Goal: Communication & Community: Answer question/provide support

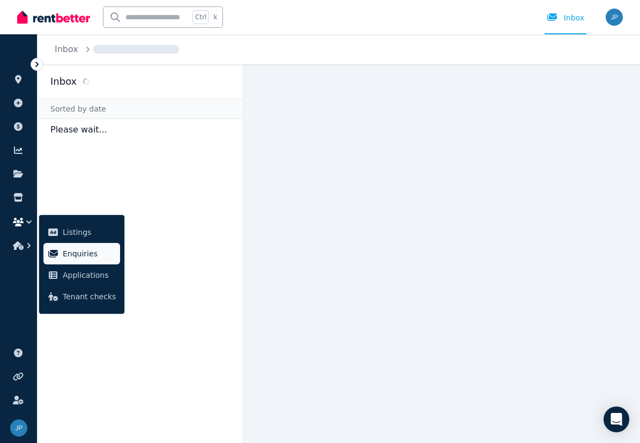
click at [98, 250] on span "Enquiries" at bounding box center [89, 253] width 53 height 13
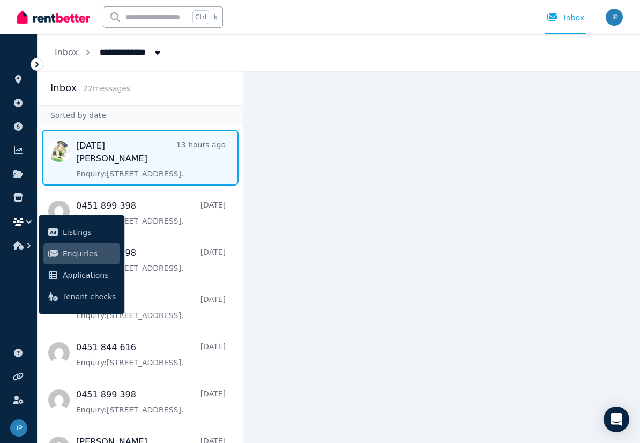
click at [137, 168] on span "Message list" at bounding box center [140, 158] width 205 height 56
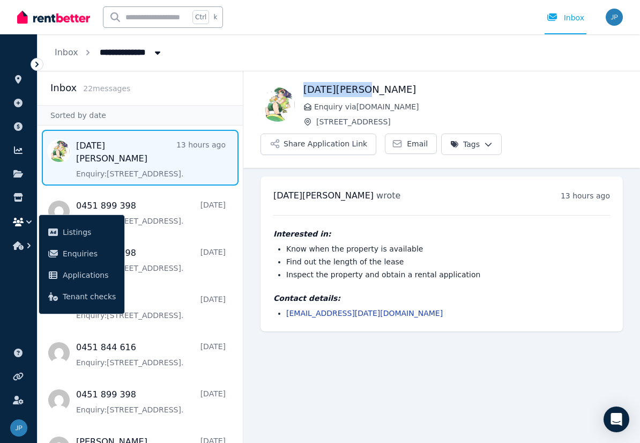
drag, startPoint x: 303, startPoint y: 90, endPoint x: 373, endPoint y: 93, distance: 69.7
click at [373, 93] on h1 "[DATE][PERSON_NAME]" at bounding box center [462, 89] width 319 height 15
click at [73, 227] on span "Listings" at bounding box center [89, 232] width 53 height 13
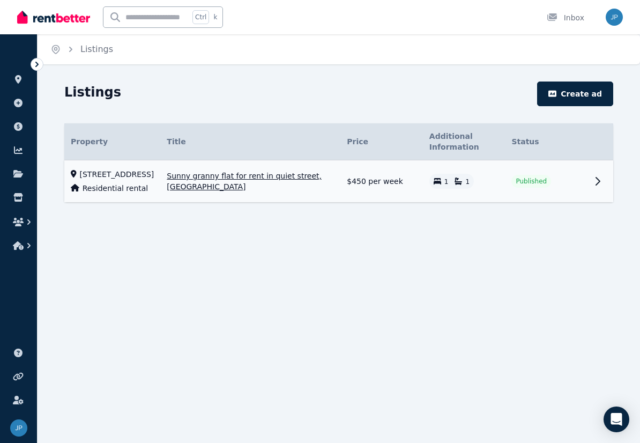
click at [225, 184] on span "Sunny granny flat for rent in quiet street, [GEOGRAPHIC_DATA]" at bounding box center [250, 180] width 167 height 21
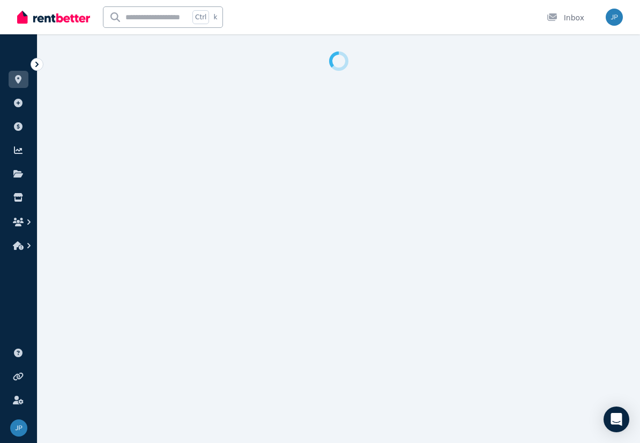
select select "**********"
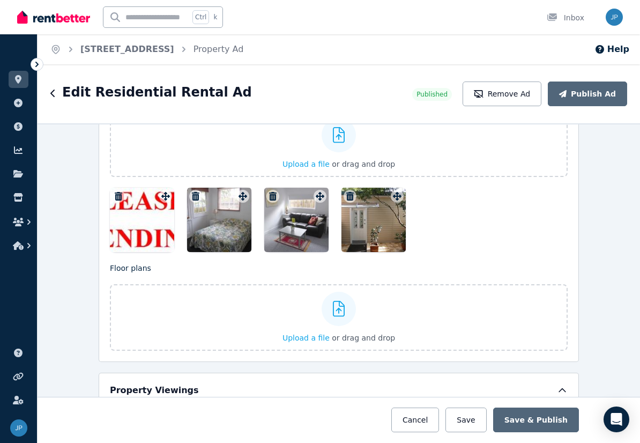
scroll to position [1286, 0]
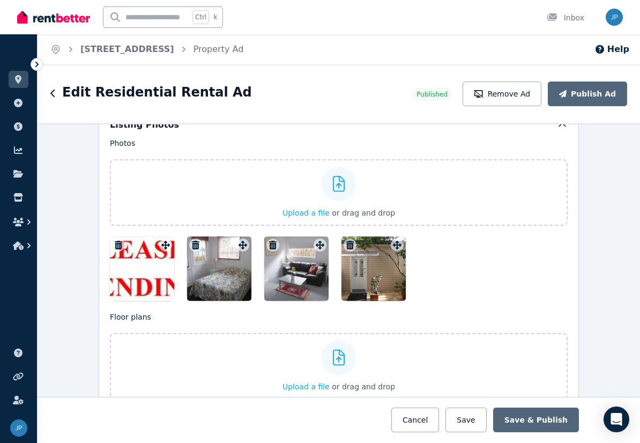
click at [153, 274] on div at bounding box center [142, 268] width 64 height 64
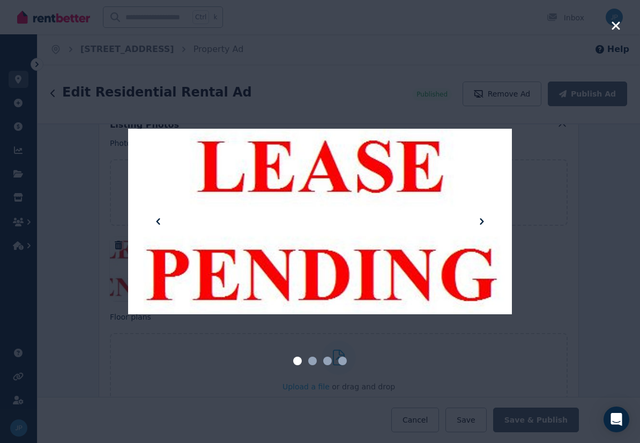
click at [158, 100] on div at bounding box center [320, 221] width 384 height 308
click at [143, 62] on div at bounding box center [320, 221] width 384 height 443
drag, startPoint x: 585, startPoint y: 203, endPoint x: 592, endPoint y: 114, distance: 88.7
click at [585, 202] on div at bounding box center [320, 221] width 640 height 443
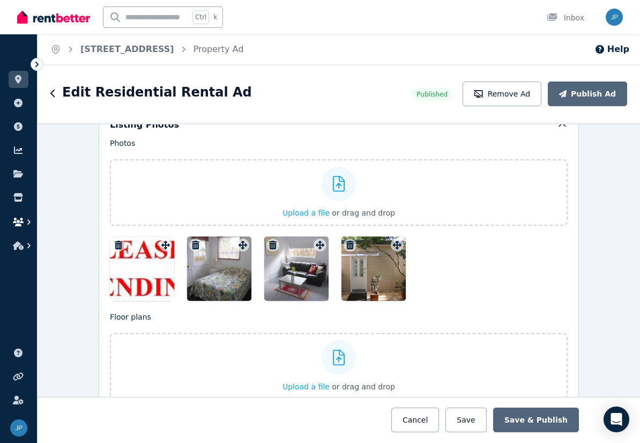
click at [19, 219] on icon "button" at bounding box center [18, 222] width 11 height 9
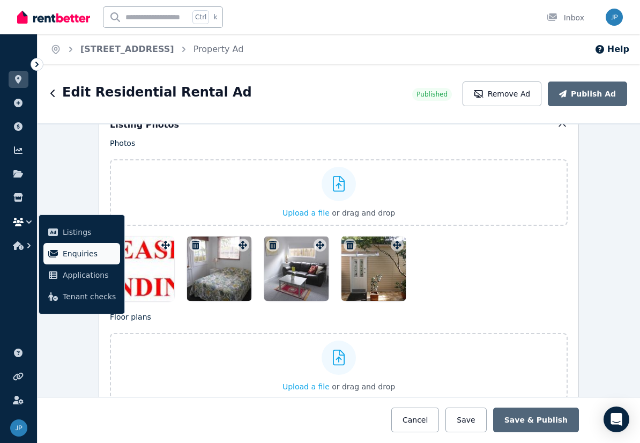
click at [58, 254] on icon at bounding box center [53, 254] width 10 height 8
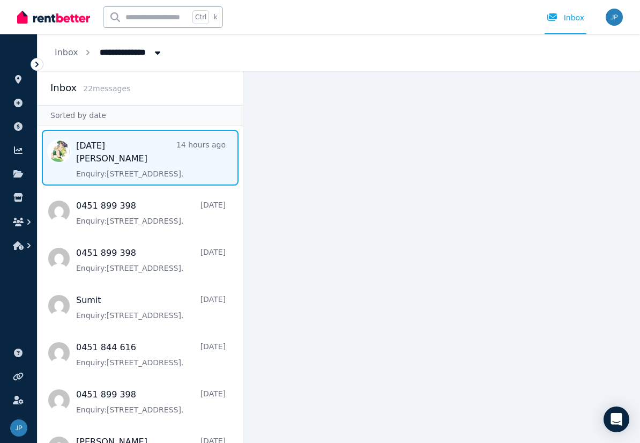
click at [184, 152] on span "Message list" at bounding box center [140, 158] width 205 height 56
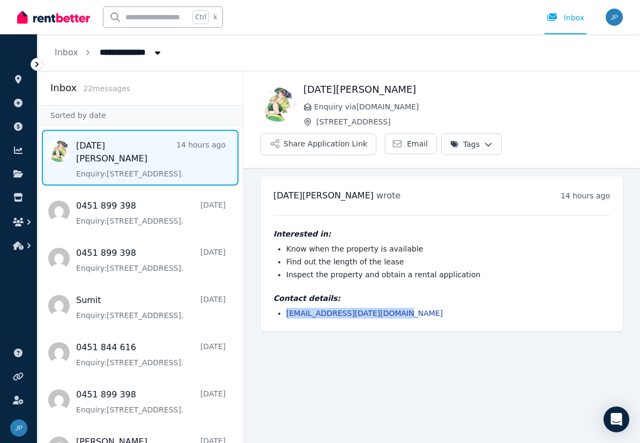
drag, startPoint x: 400, startPoint y: 314, endPoint x: 266, endPoint y: 324, distance: 134.4
click at [266, 324] on div "[DATE][PERSON_NAME] wrote 14 hours ago 11:07 pm [DATE][DATE] Interested in: Kno…" at bounding box center [441, 253] width 362 height 155
copy link "[EMAIL_ADDRESS][DATE][DOMAIN_NAME]"
